Goal: Task Accomplishment & Management: Manage account settings

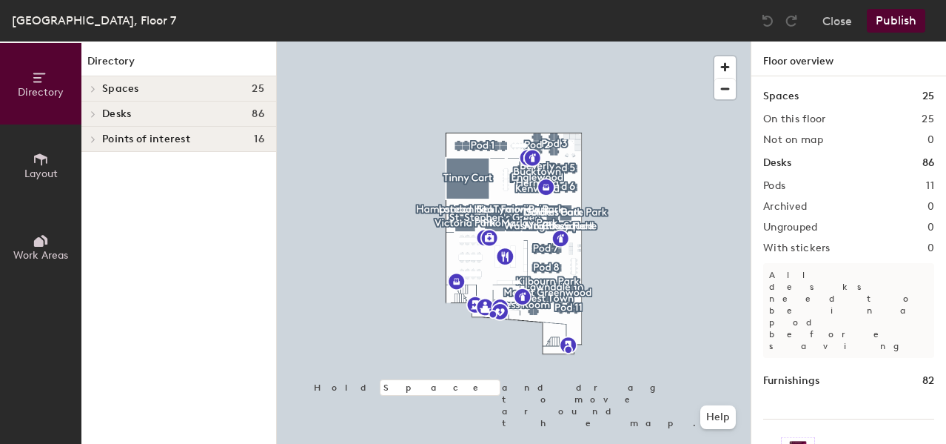
click at [170, 85] on h4 "Spaces 25" at bounding box center [183, 89] width 162 height 12
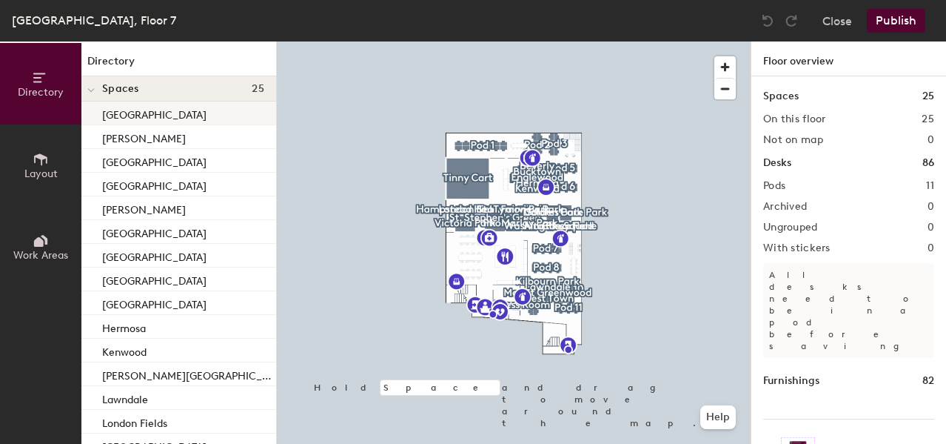
click at [167, 113] on p "[GEOGRAPHIC_DATA]" at bounding box center [154, 112] width 104 height 17
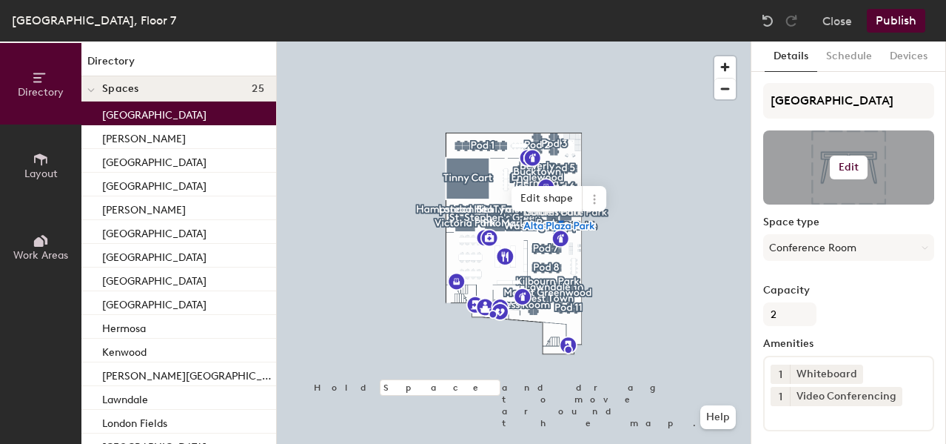
click at [848, 166] on h6 "Edit" at bounding box center [849, 167] width 21 height 12
click at [803, 207] on input "file" at bounding box center [861, 210] width 170 height 22
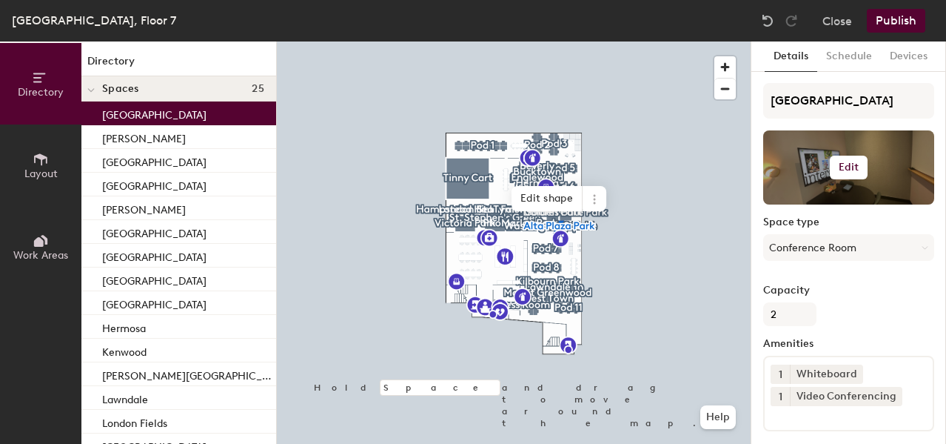
click at [848, 167] on h6 "Edit" at bounding box center [849, 167] width 21 height 12
click at [868, 301] on div "Capacity 2" at bounding box center [848, 304] width 171 height 41
drag, startPoint x: 817, startPoint y: 179, endPoint x: 814, endPoint y: 151, distance: 28.3
click at [814, 151] on div at bounding box center [848, 167] width 171 height 74
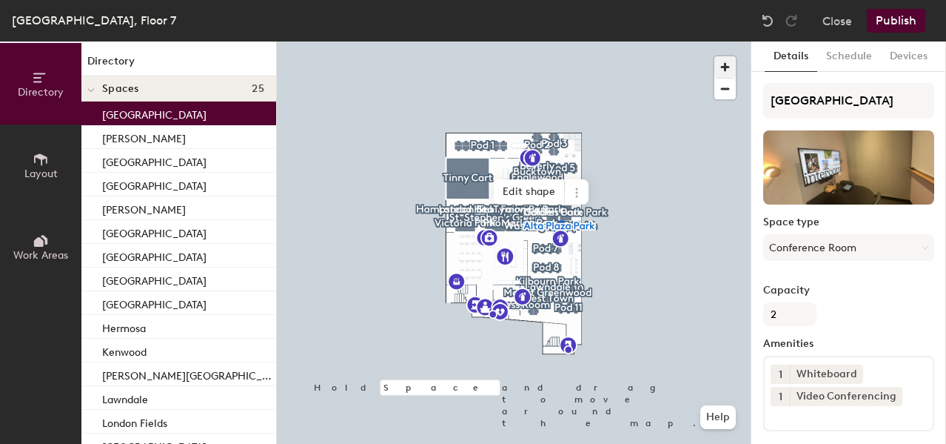
click at [729, 67] on span "button" at bounding box center [724, 66] width 21 height 21
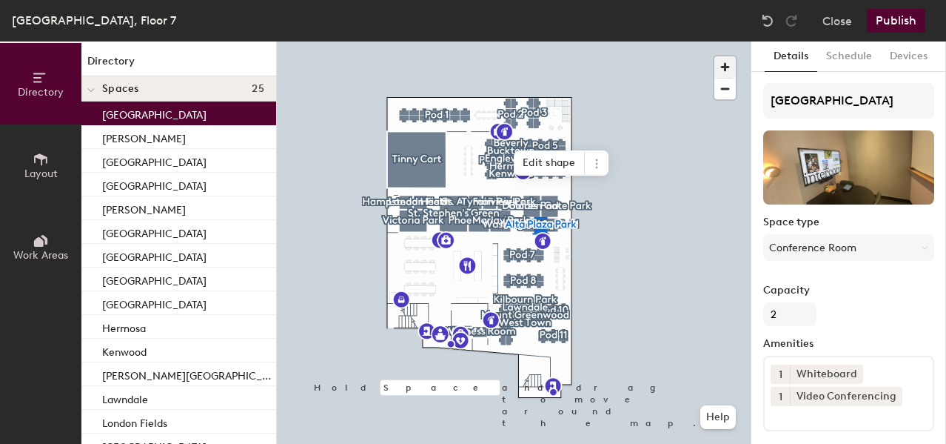
click at [729, 67] on span "button" at bounding box center [724, 66] width 21 height 21
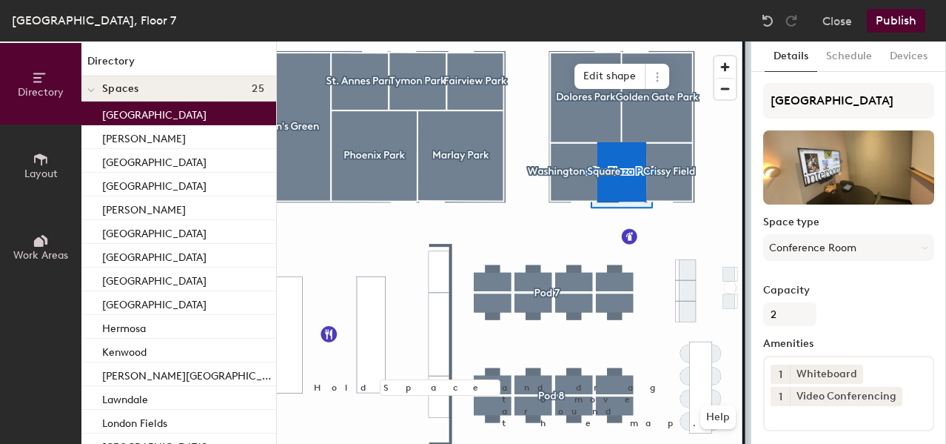
click at [893, 23] on button "Publish" at bounding box center [896, 21] width 58 height 24
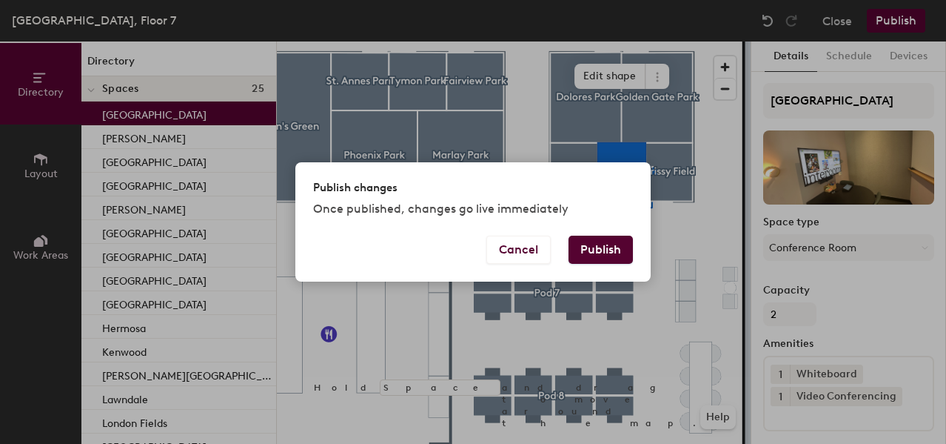
click at [606, 254] on button "Publish" at bounding box center [601, 249] width 64 height 28
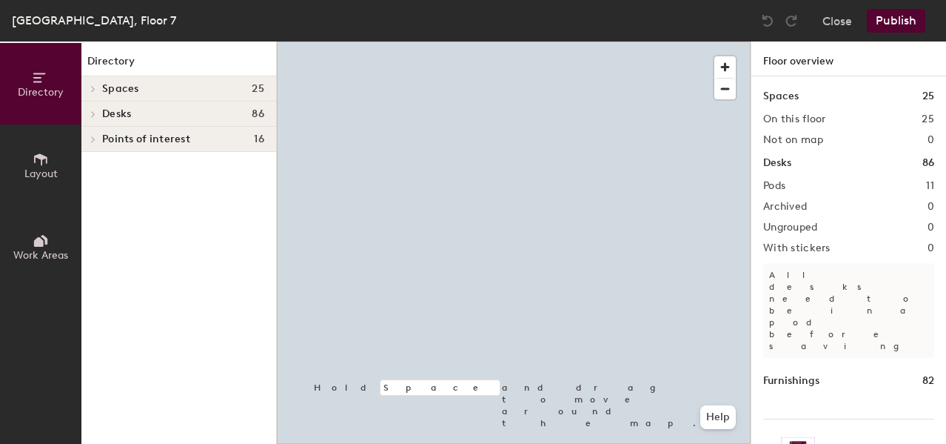
click at [221, 87] on h4 "Spaces 25" at bounding box center [183, 89] width 162 height 12
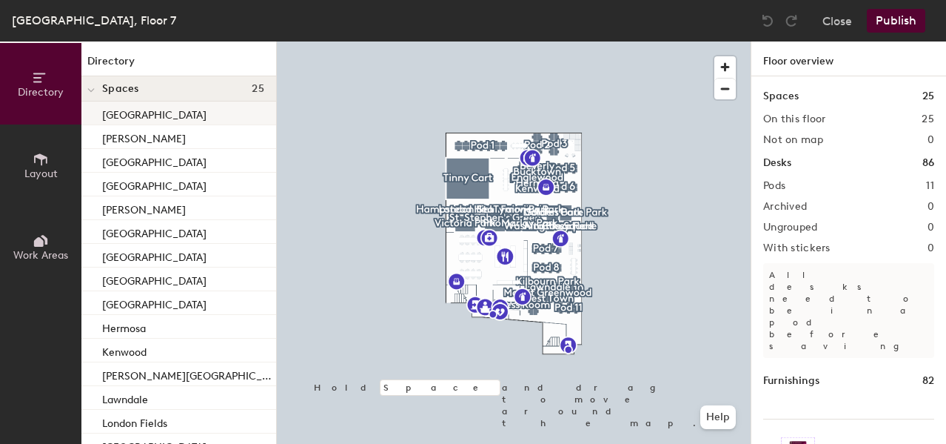
click at [181, 117] on div "[GEOGRAPHIC_DATA]" at bounding box center [178, 113] width 195 height 24
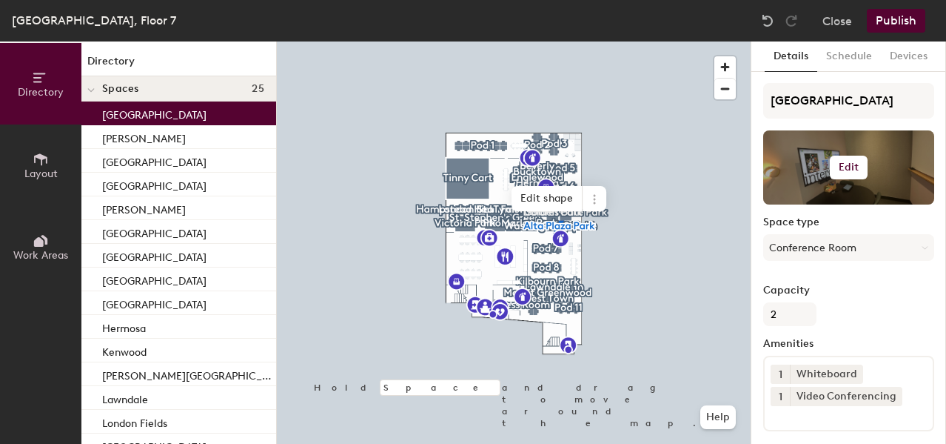
click at [844, 167] on h6 "Edit" at bounding box center [849, 167] width 21 height 12
click at [814, 206] on input "file" at bounding box center [861, 210] width 170 height 22
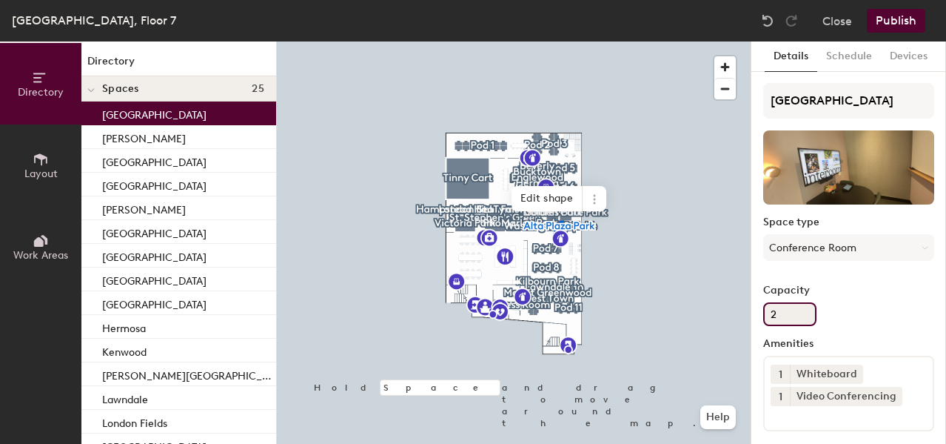
click at [848, 306] on div "Capacity 2" at bounding box center [848, 304] width 171 height 41
click at [167, 138] on div "[PERSON_NAME]" at bounding box center [178, 137] width 195 height 24
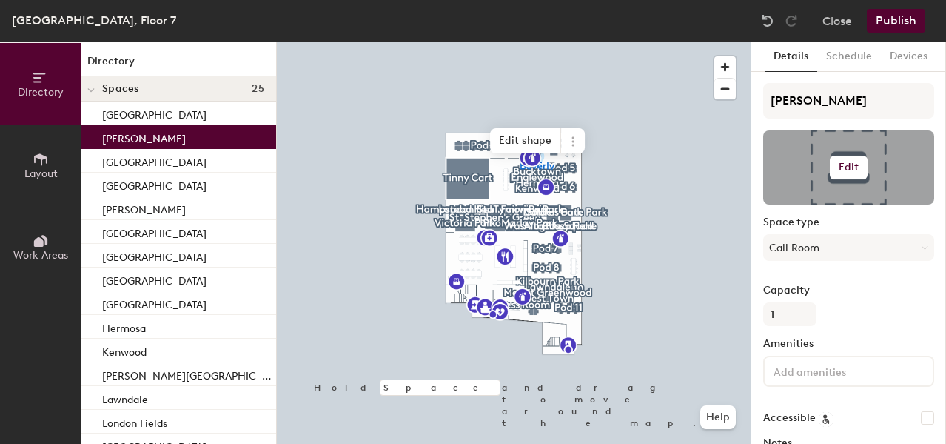
click at [846, 164] on h6 "Edit" at bounding box center [849, 167] width 21 height 12
click at [816, 204] on input "file" at bounding box center [861, 210] width 170 height 22
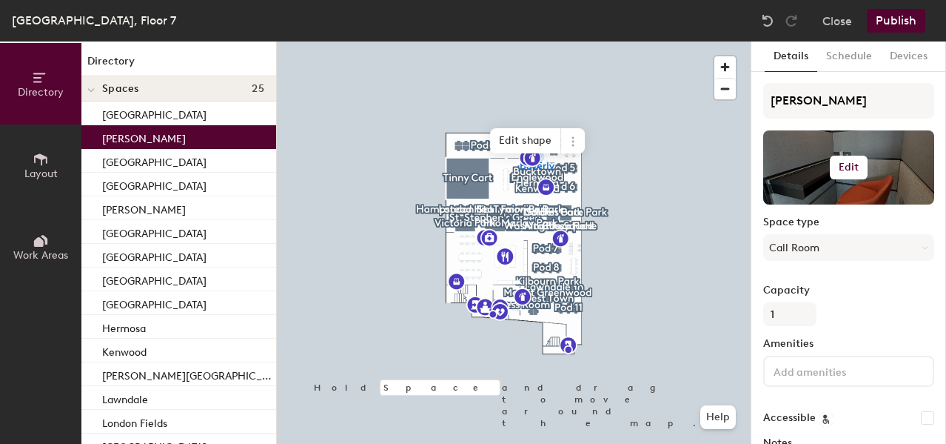
drag, startPoint x: 806, startPoint y: 170, endPoint x: 802, endPoint y: 138, distance: 32.1
click at [802, 138] on div at bounding box center [848, 167] width 171 height 74
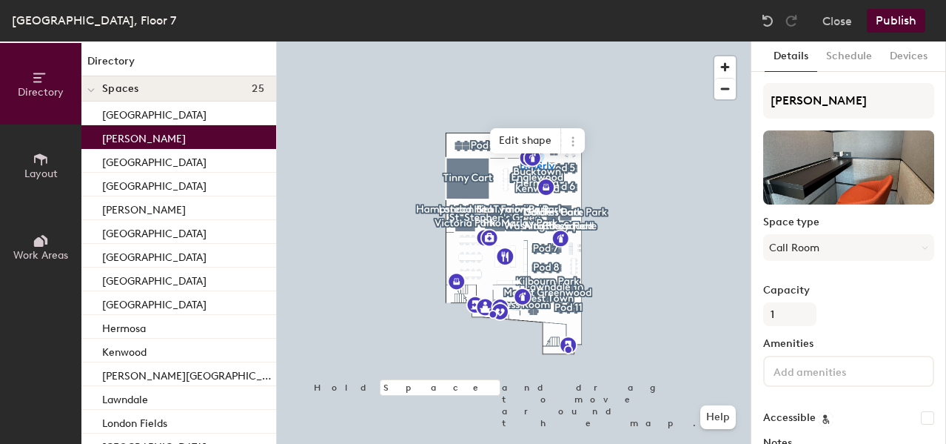
click at [895, 21] on button "Publish" at bounding box center [896, 21] width 58 height 24
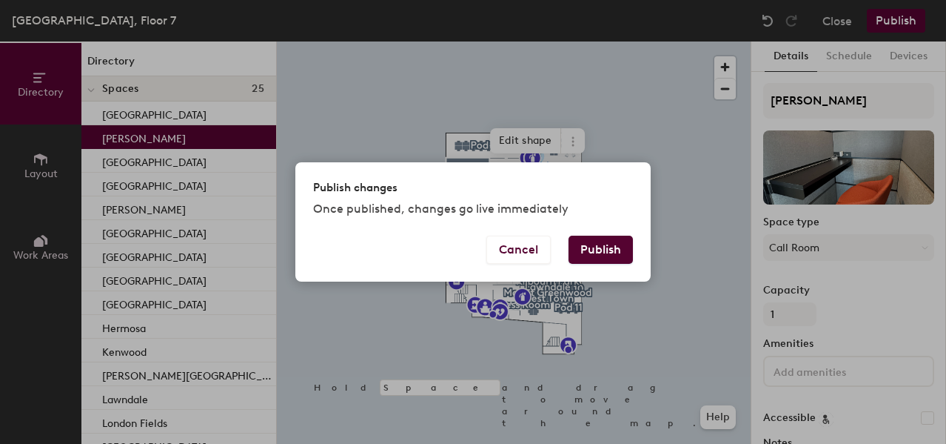
click at [590, 255] on button "Publish" at bounding box center [601, 249] width 64 height 28
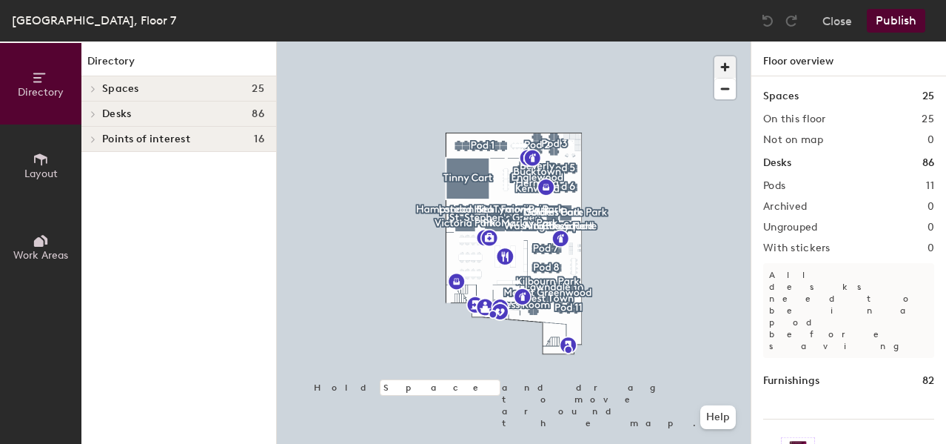
click at [724, 66] on span "button" at bounding box center [724, 66] width 21 height 21
click at [170, 83] on h4 "Spaces 25" at bounding box center [183, 89] width 162 height 12
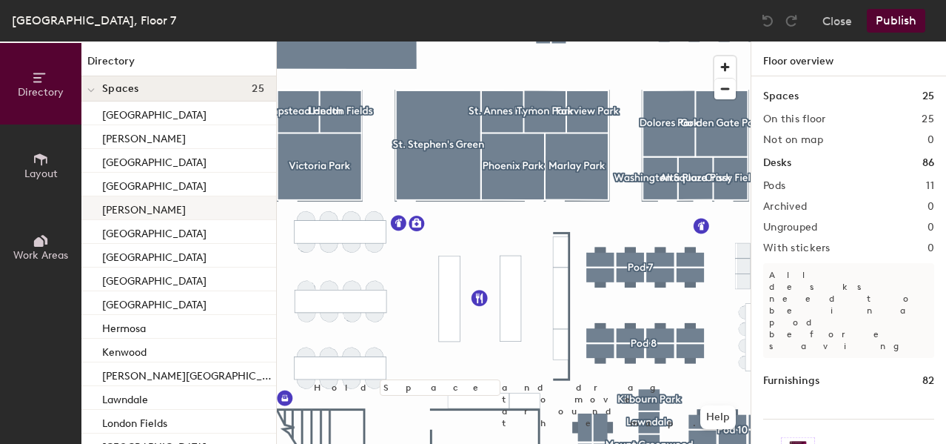
click at [165, 207] on div "[PERSON_NAME]" at bounding box center [178, 208] width 195 height 24
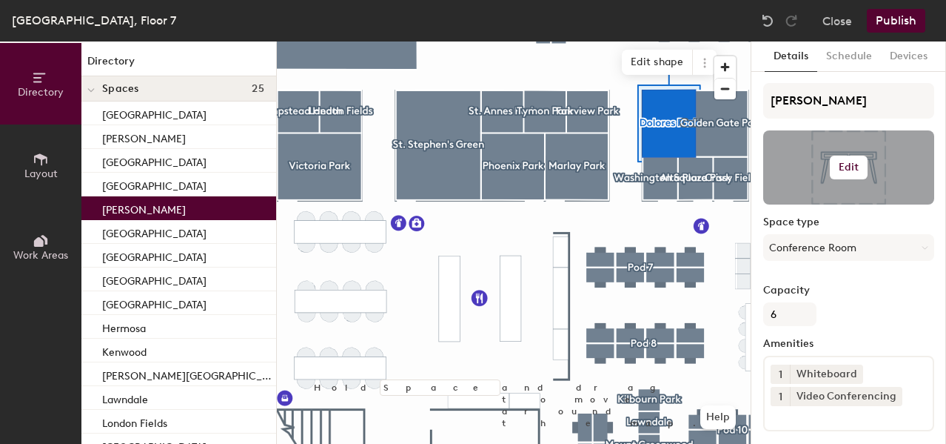
click at [852, 164] on h6 "Edit" at bounding box center [849, 167] width 21 height 12
click at [794, 202] on input "file" at bounding box center [861, 210] width 170 height 22
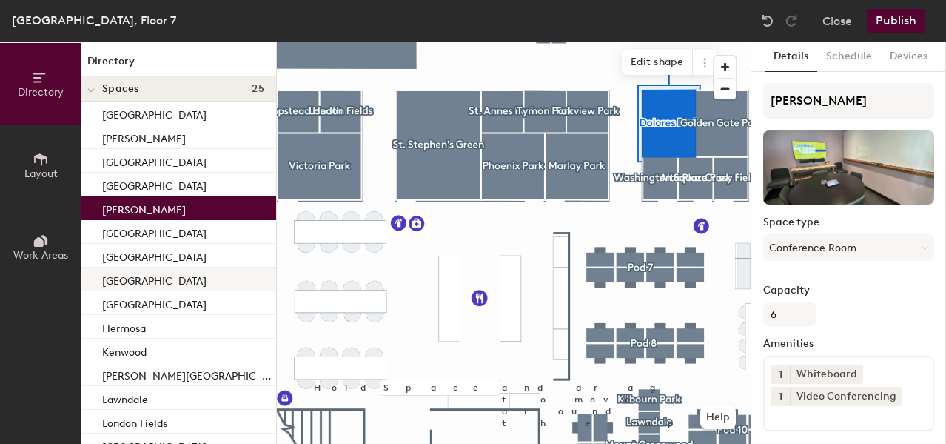
click at [173, 281] on p "[GEOGRAPHIC_DATA]" at bounding box center [154, 278] width 104 height 17
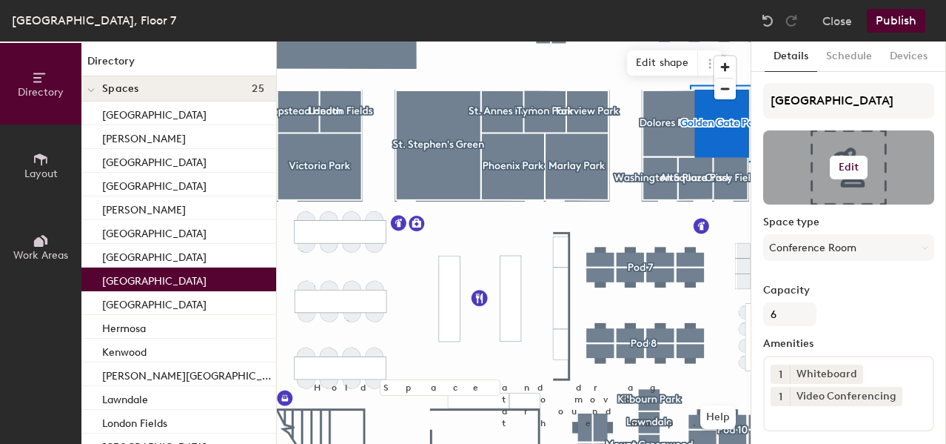
click at [850, 165] on h6 "Edit" at bounding box center [849, 167] width 21 height 12
click at [797, 203] on input "file" at bounding box center [861, 210] width 170 height 22
